Goal: Task Accomplishment & Management: Complete application form

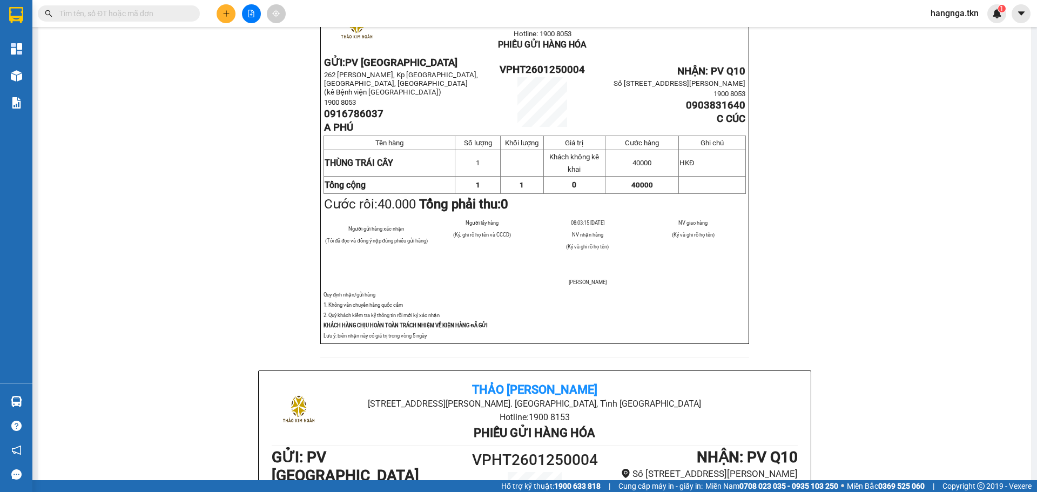
scroll to position [108, 0]
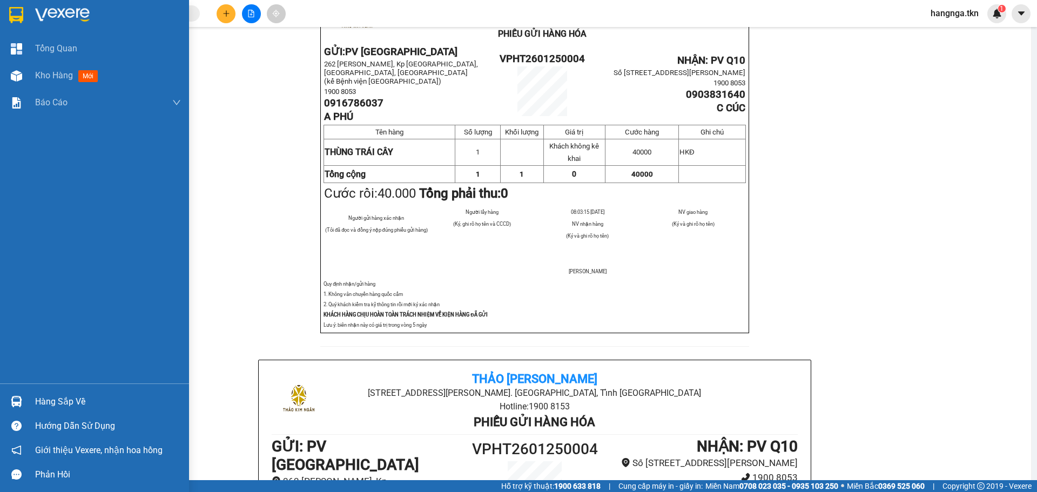
click at [51, 400] on div "Hàng sắp về" at bounding box center [108, 402] width 146 height 16
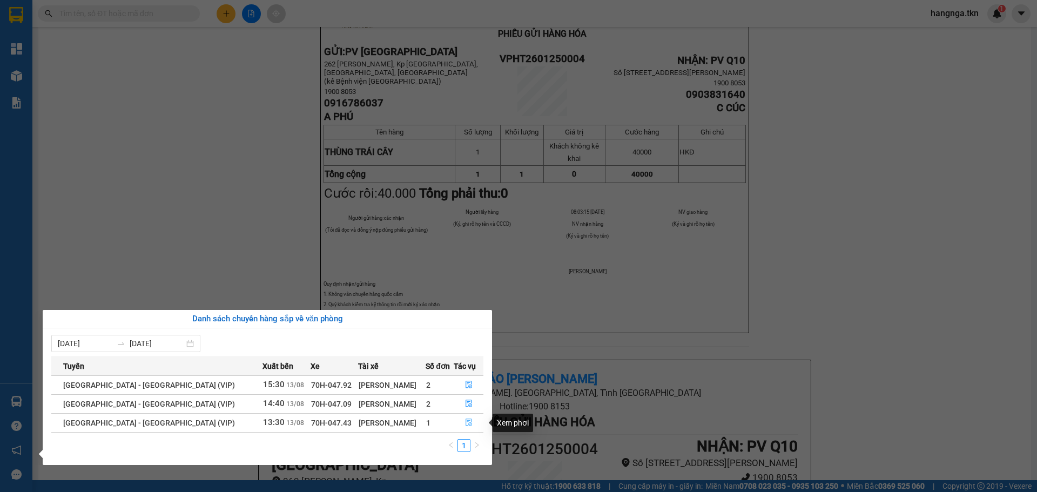
click at [465, 422] on icon "file-done" at bounding box center [469, 423] width 8 height 8
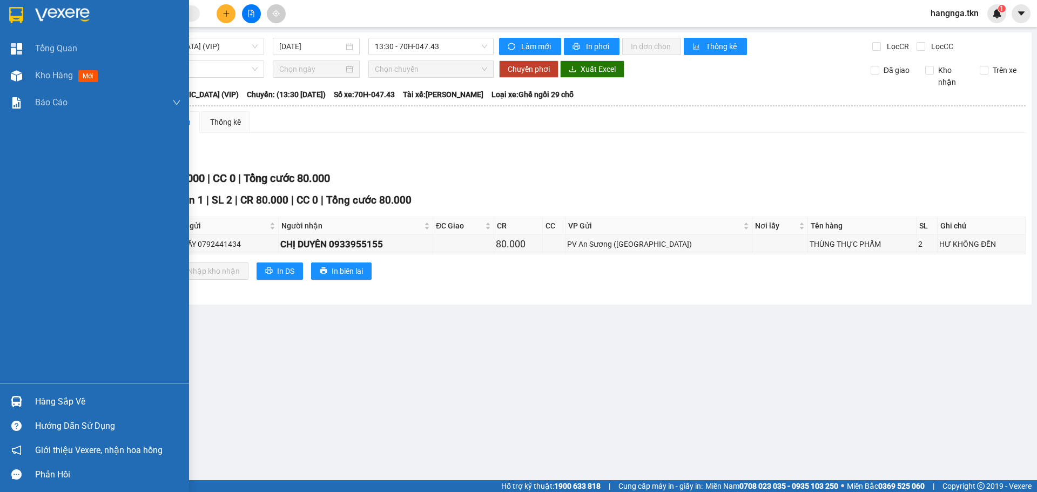
click at [77, 21] on img at bounding box center [62, 15] width 55 height 16
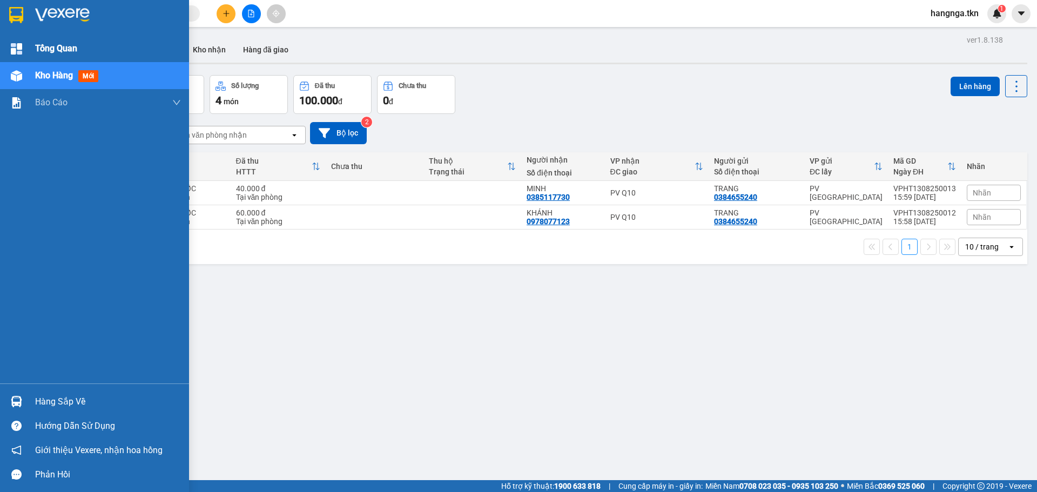
click at [63, 47] on span "Tổng Quan" at bounding box center [56, 49] width 42 height 14
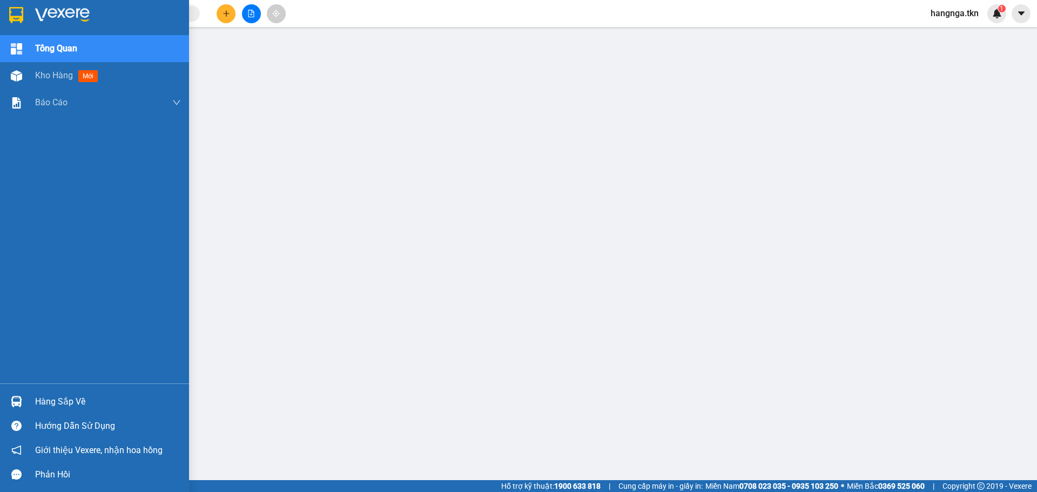
drag, startPoint x: 62, startPoint y: 15, endPoint x: 69, endPoint y: 15, distance: 7.0
click at [62, 15] on img at bounding box center [62, 15] width 55 height 16
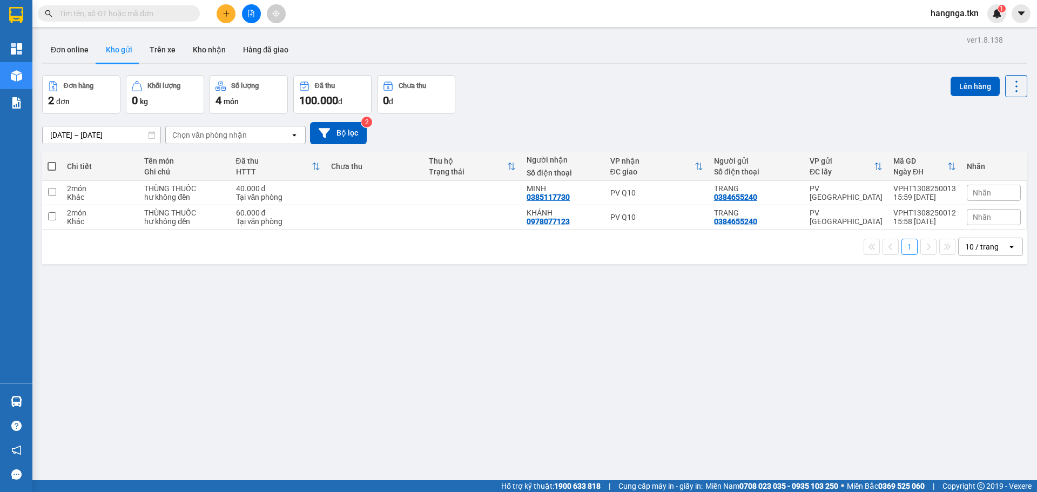
click at [140, 14] on input "text" at bounding box center [122, 14] width 127 height 12
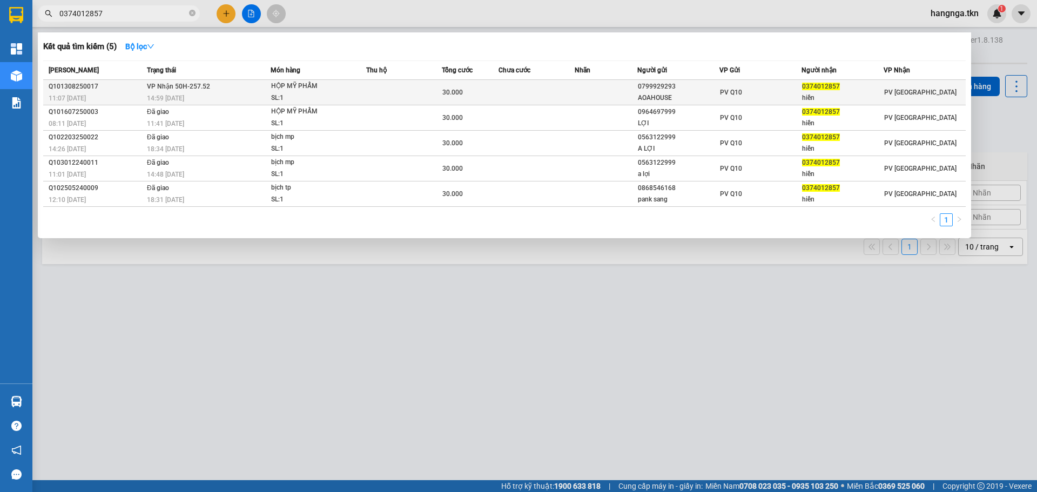
type input "0374012857"
click at [871, 91] on div "0374012857" at bounding box center [842, 86] width 81 height 11
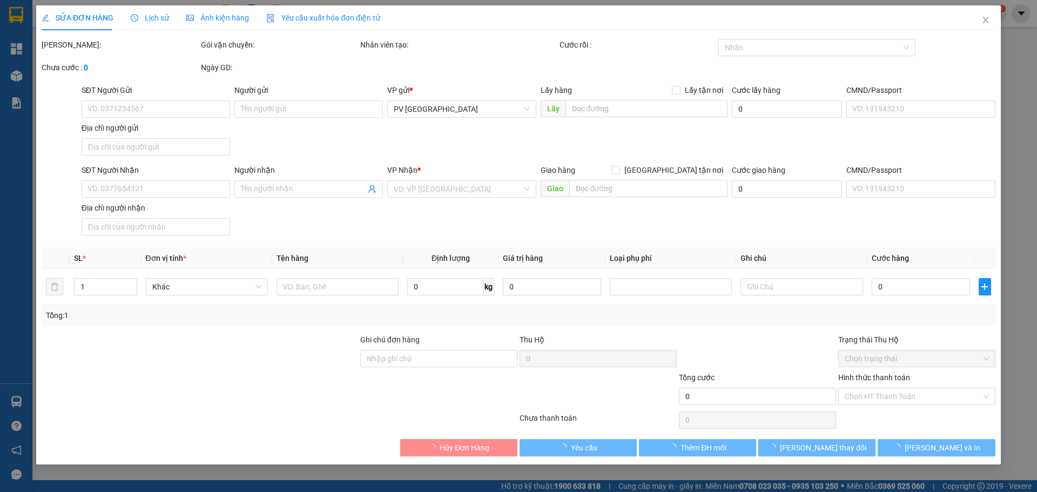
type input "0799929293"
type input "AOAHOUSE"
type input "0374012857"
type input "hiền"
type input "30.000"
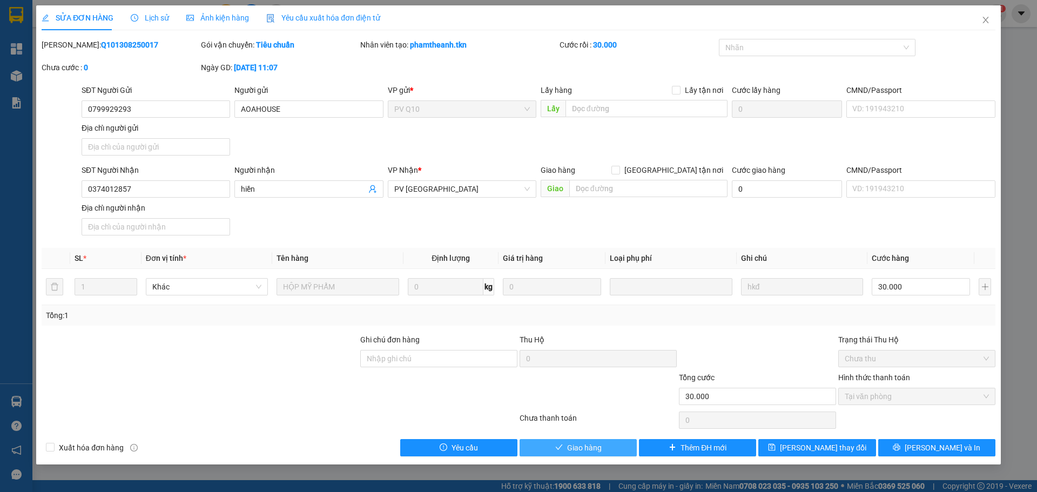
click at [589, 445] on span "Giao hàng" at bounding box center [584, 448] width 35 height 12
